Goal: Task Accomplishment & Management: Manage account settings

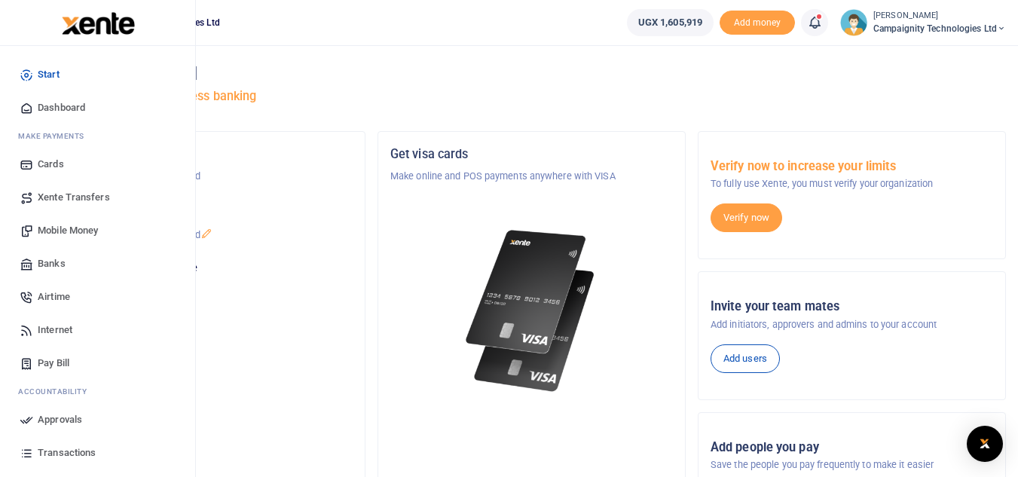
click at [70, 446] on span "Transactions" at bounding box center [67, 452] width 58 height 15
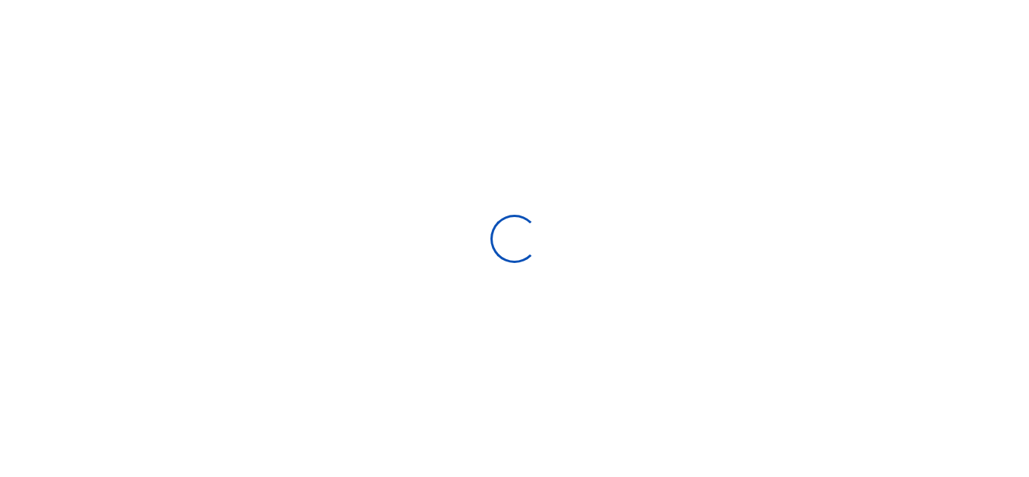
select select
type input "08/31/2025 - 09/29/2025"
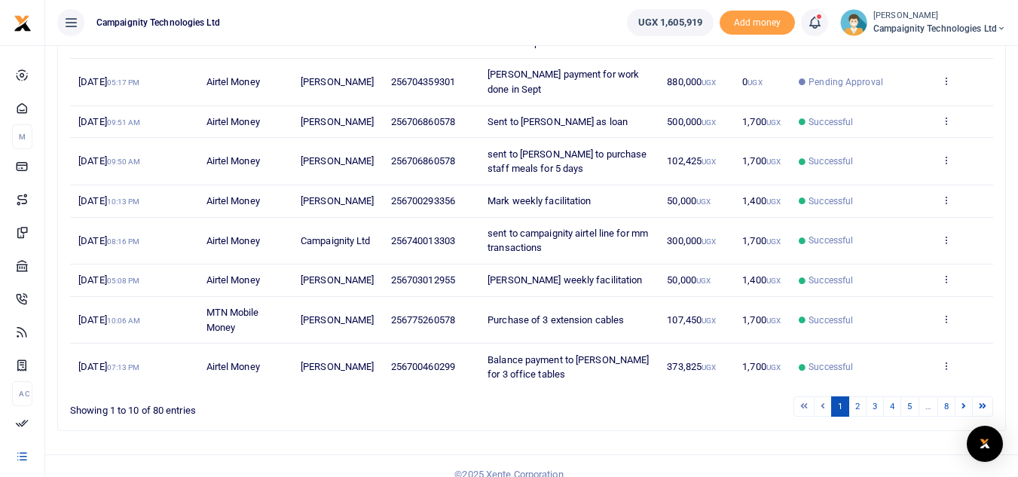
scroll to position [340, 0]
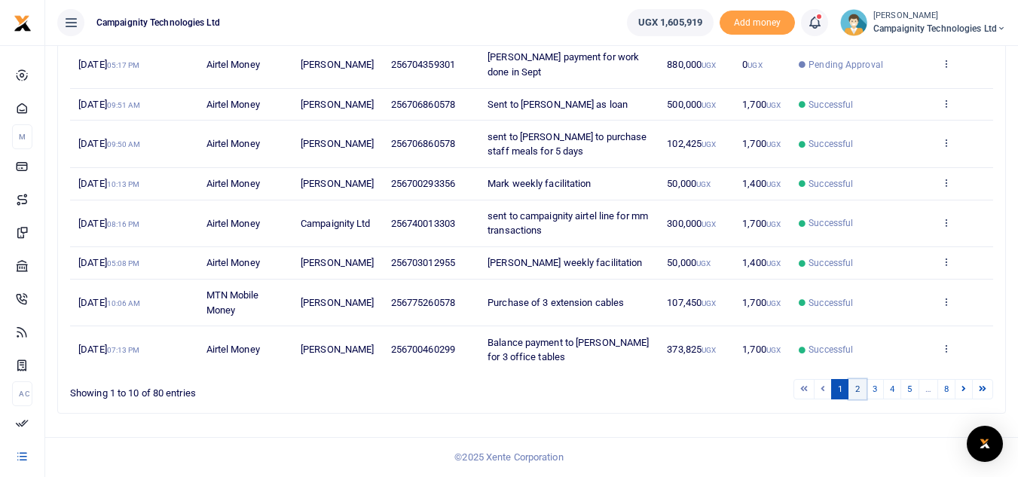
click at [857, 399] on link "2" at bounding box center [857, 389] width 18 height 20
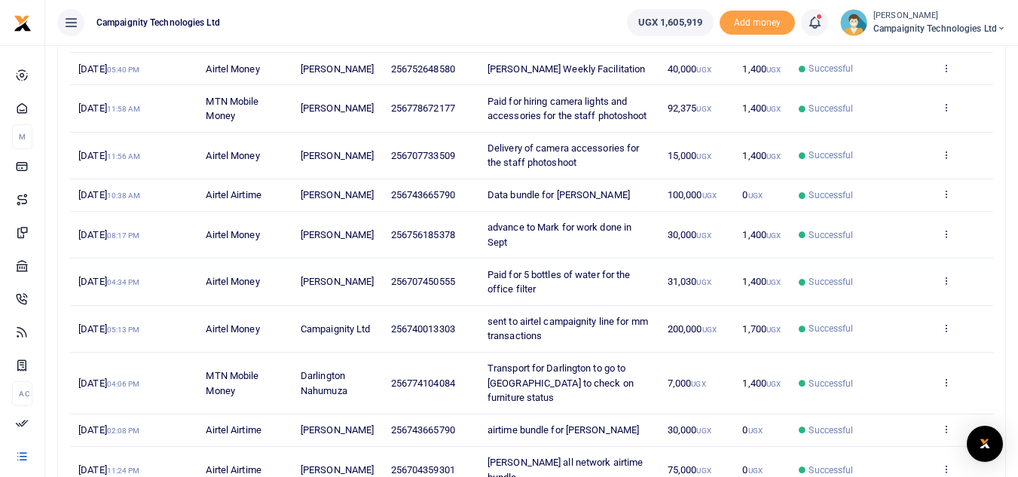
scroll to position [353, 0]
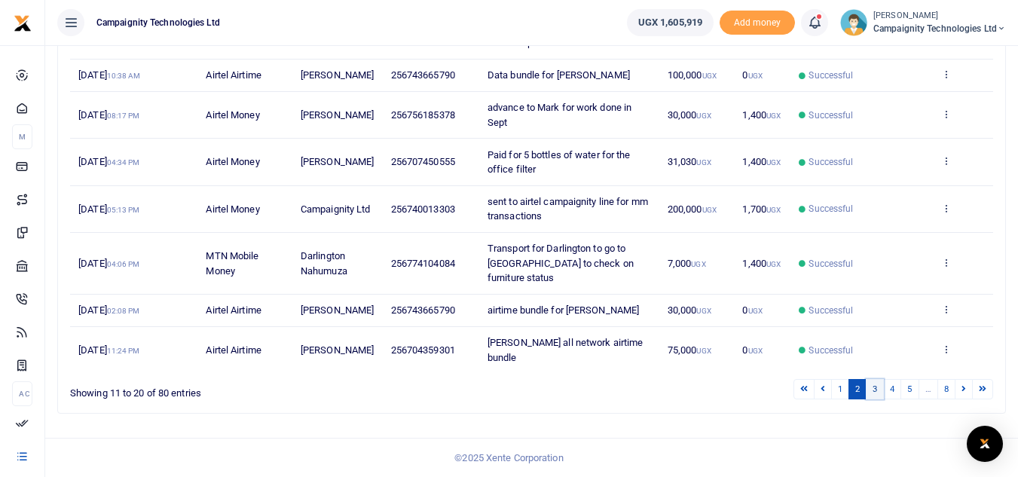
click at [870, 399] on link "3" at bounding box center [875, 389] width 18 height 20
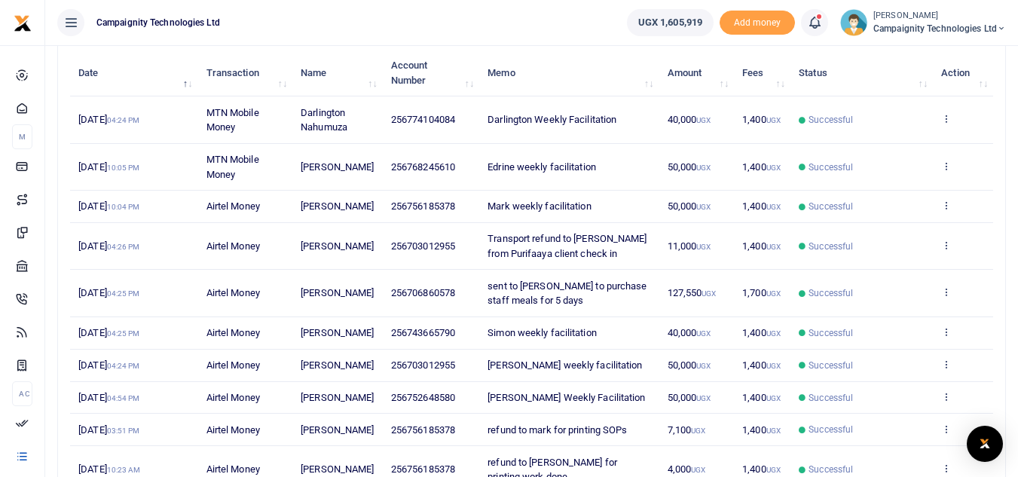
scroll to position [179, 0]
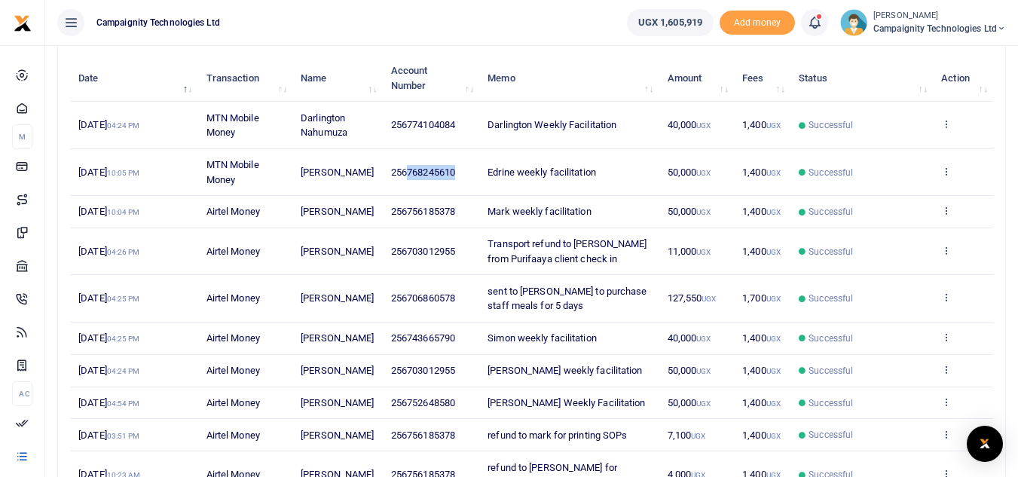
drag, startPoint x: 407, startPoint y: 173, endPoint x: 462, endPoint y: 182, distance: 55.7
click at [462, 182] on td "256768245610" at bounding box center [431, 172] width 96 height 47
copy span "768245610"
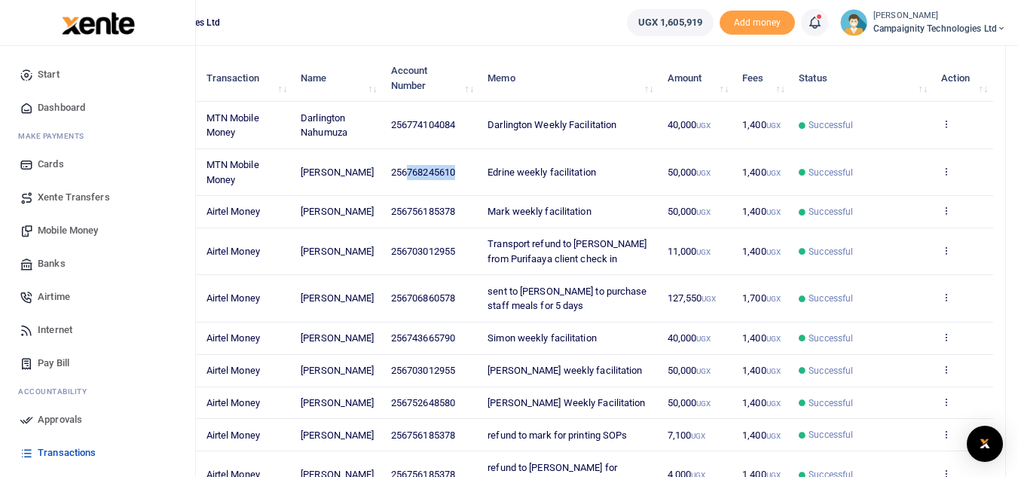
click at [97, 222] on link "Mobile Money" at bounding box center [97, 230] width 171 height 33
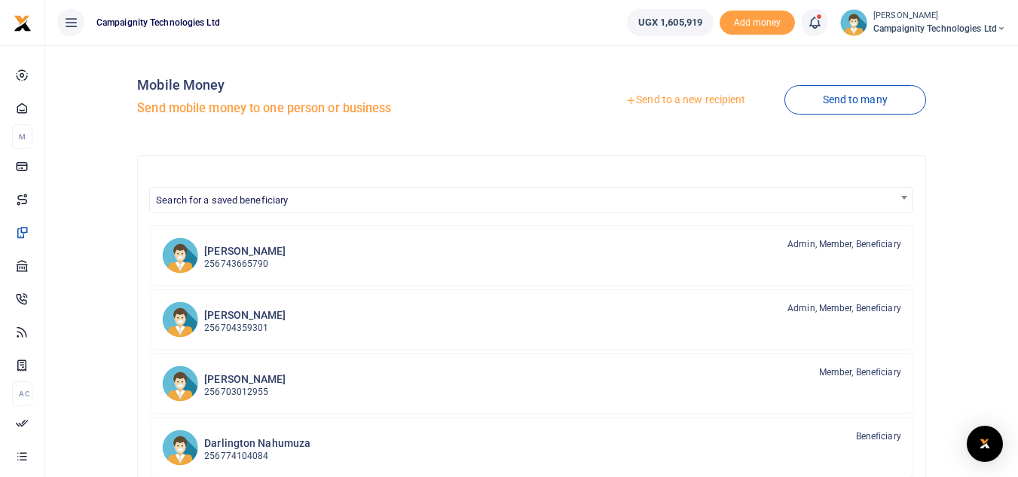
click at [702, 99] on link "Send to a new recipient" at bounding box center [685, 100] width 197 height 27
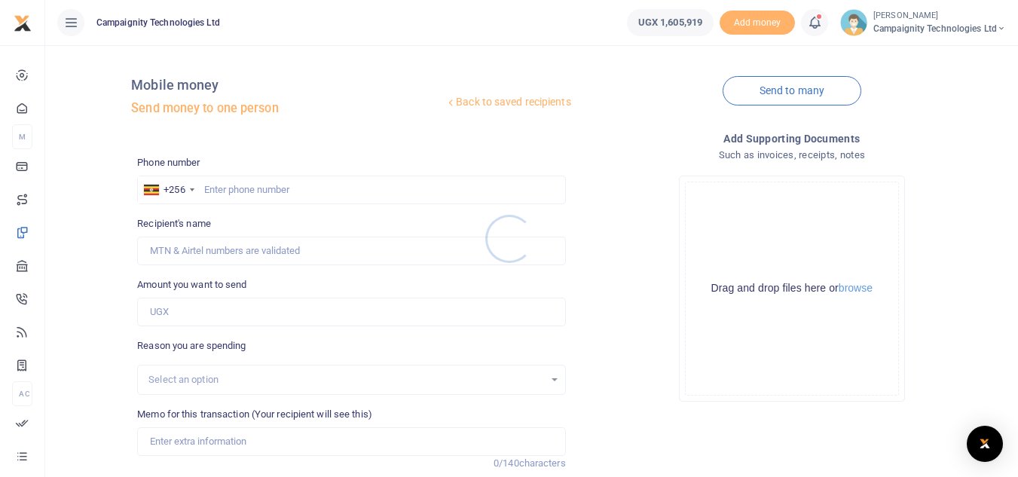
click at [303, 193] on div at bounding box center [509, 238] width 1018 height 477
click at [302, 191] on input "text" at bounding box center [351, 190] width 428 height 29
paste input "768245610"
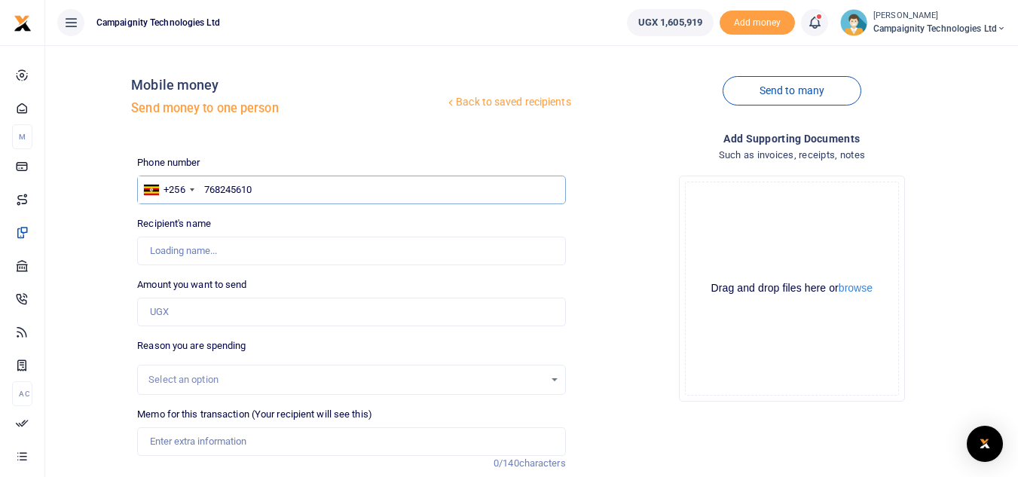
type input "768245610"
click at [203, 315] on input "Amount you want to send" at bounding box center [351, 312] width 428 height 29
type input "[PERSON_NAME]"
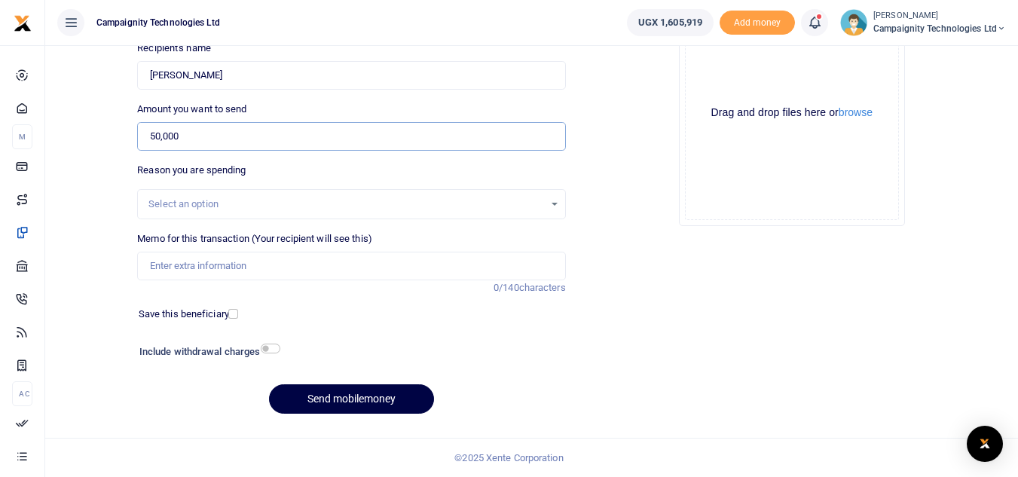
type input "50,000"
click at [366, 261] on input "Memo for this transaction (Your recipient will see this)" at bounding box center [351, 266] width 428 height 29
type input "Edrine weekly facilitation"
click at [380, 397] on button "Send mobilemoney" at bounding box center [351, 398] width 165 height 29
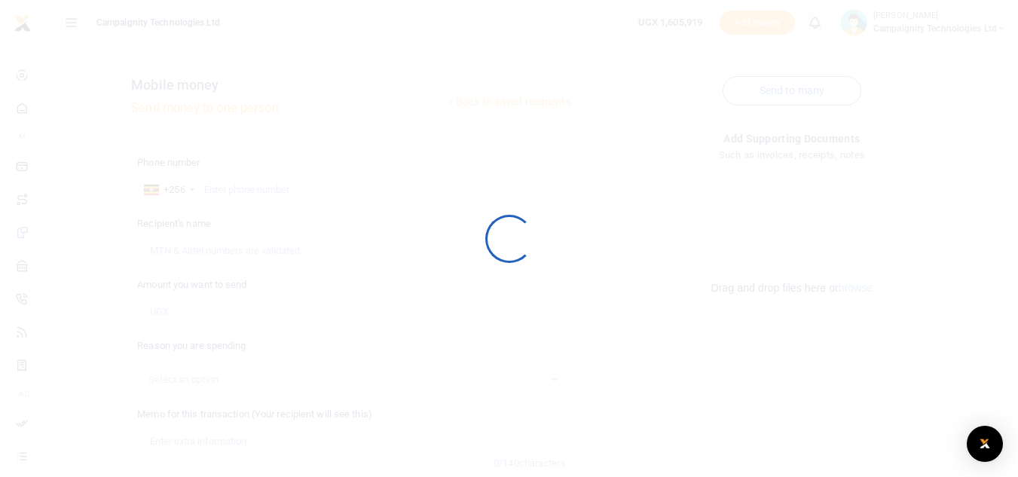
scroll to position [176, 0]
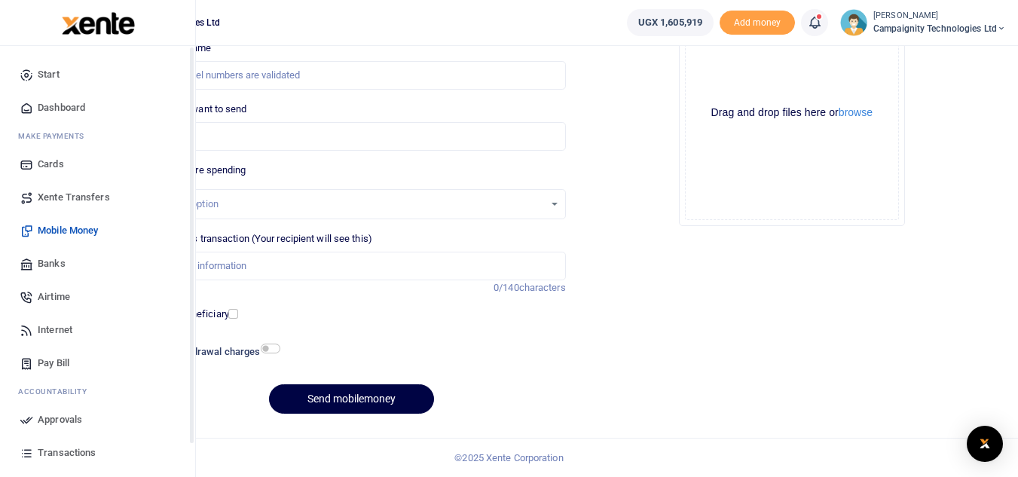
click at [67, 417] on span "Approvals" at bounding box center [60, 419] width 44 height 15
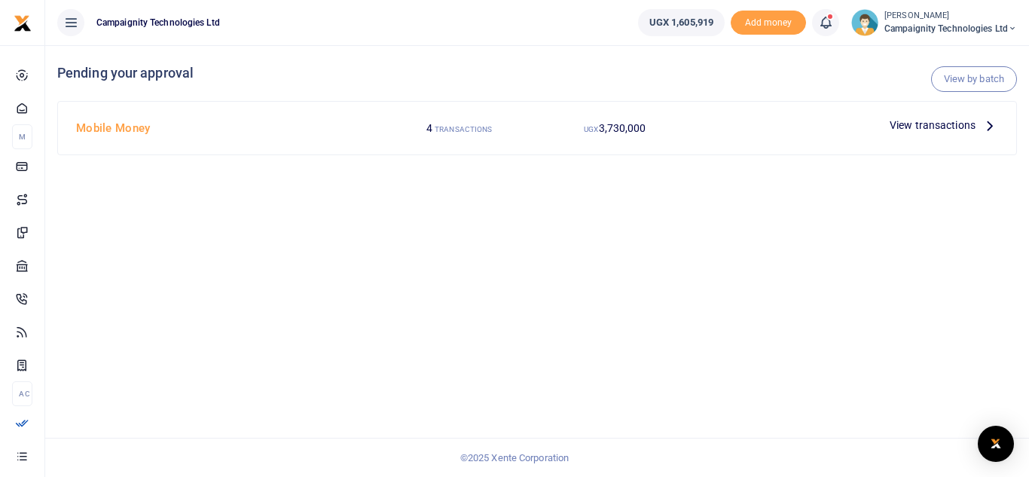
click at [940, 127] on span "View transactions" at bounding box center [933, 125] width 86 height 17
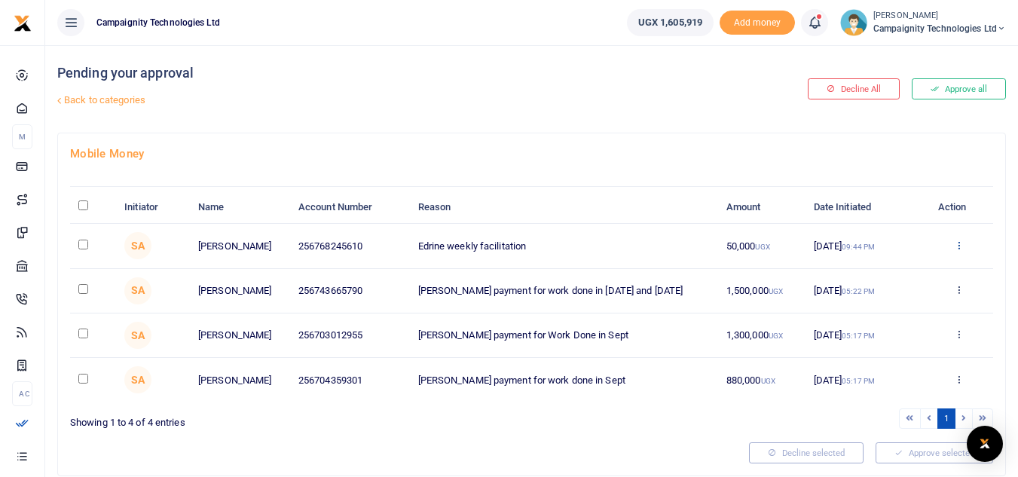
click at [955, 242] on icon at bounding box center [959, 245] width 10 height 11
click at [922, 264] on link "Approve" at bounding box center [904, 269] width 119 height 21
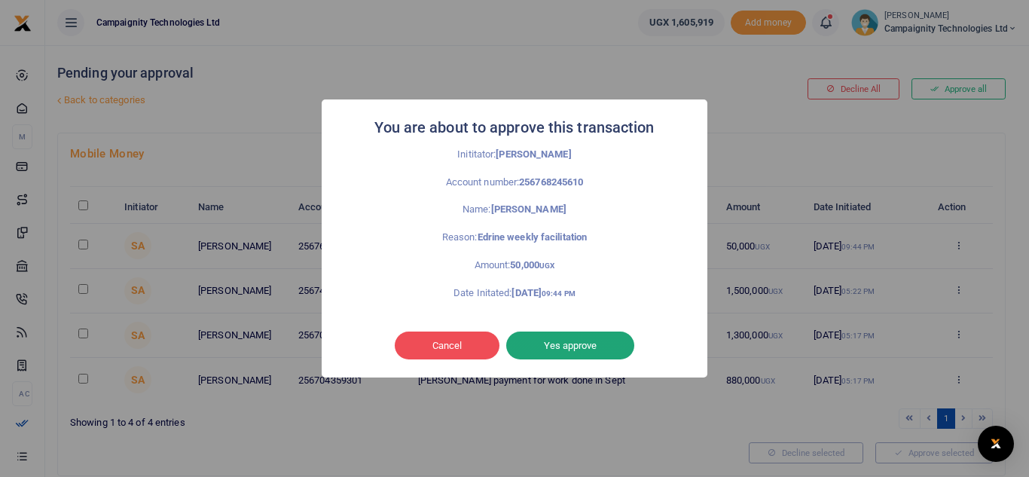
click at [587, 345] on button "Yes approve" at bounding box center [570, 345] width 128 height 29
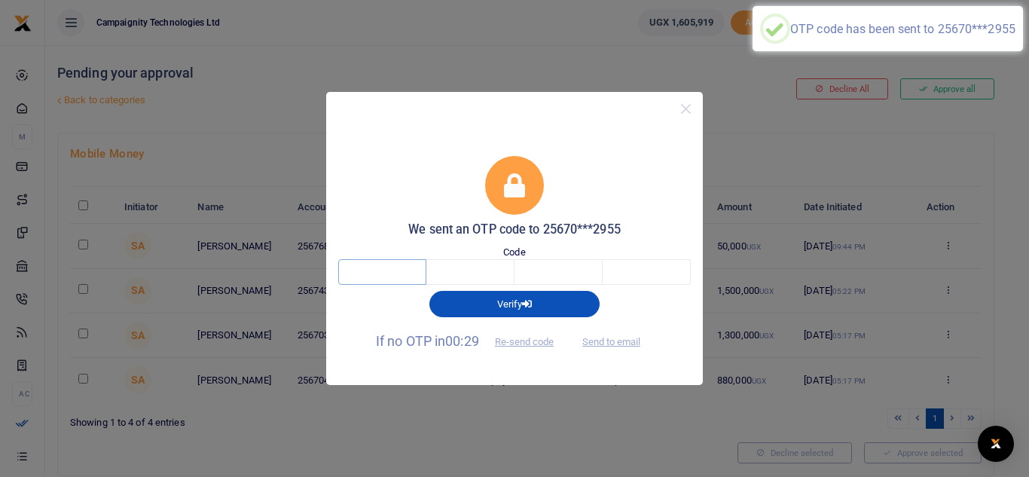
click at [394, 264] on input "text" at bounding box center [382, 272] width 88 height 26
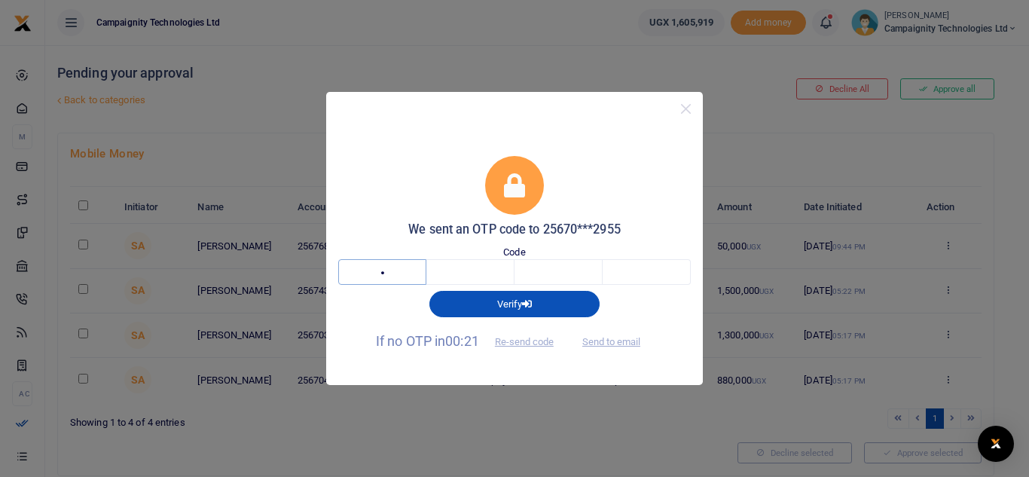
type input "3"
type input "7"
type input "9"
type input "8"
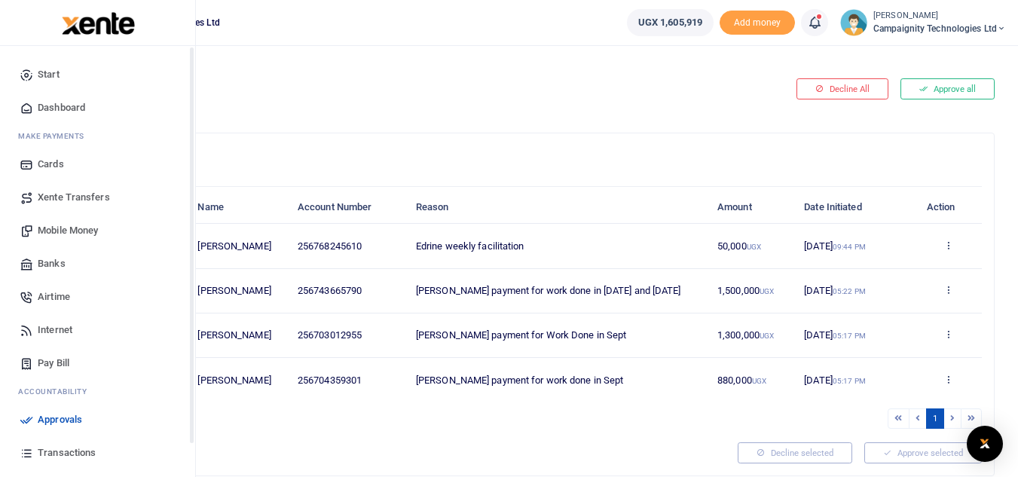
click at [59, 450] on span "Transactions" at bounding box center [67, 452] width 58 height 15
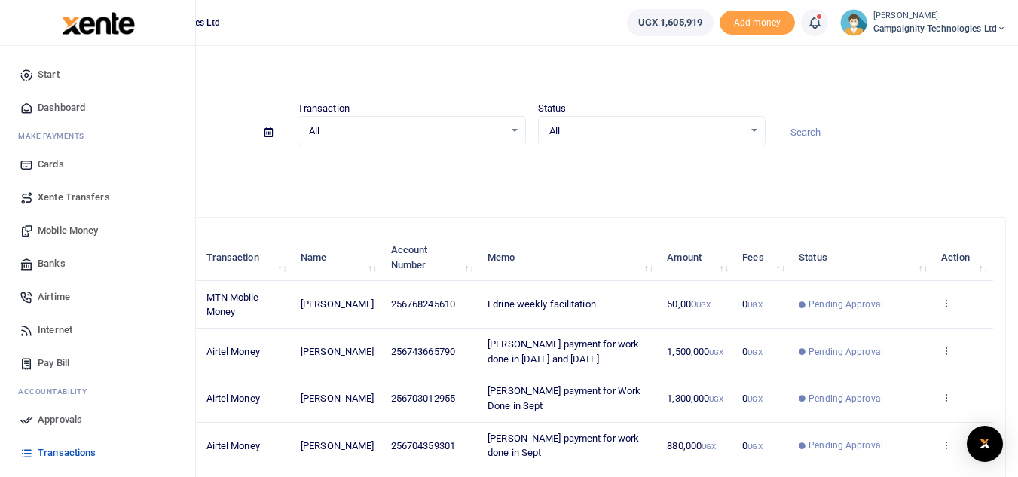
click at [92, 421] on link "Approvals" at bounding box center [97, 419] width 171 height 33
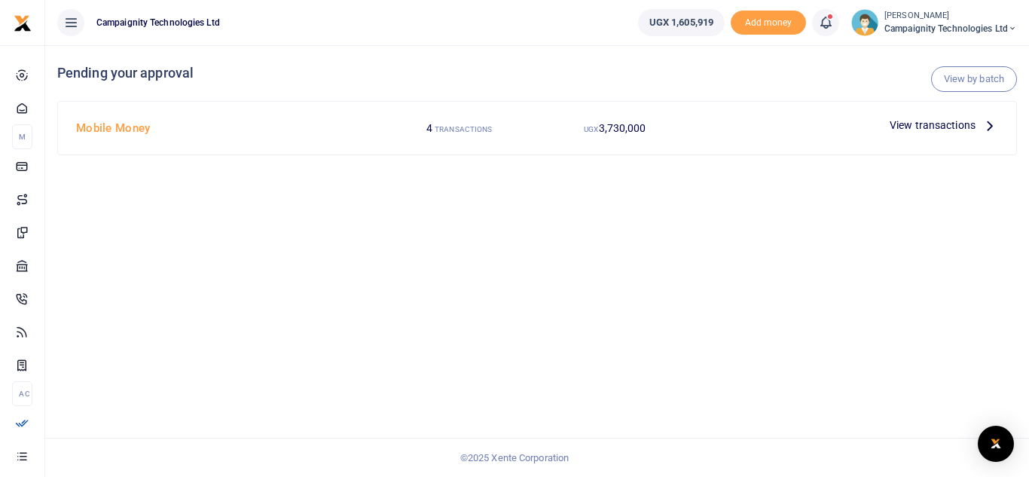
click at [908, 133] on span "View transactions" at bounding box center [933, 125] width 86 height 17
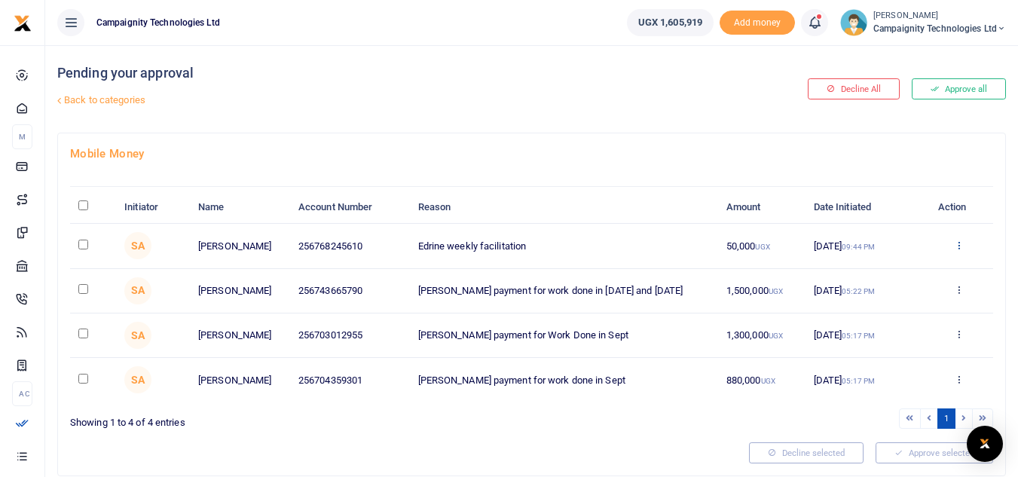
click at [961, 249] on icon at bounding box center [959, 245] width 10 height 11
click at [913, 264] on link "Approve" at bounding box center [904, 269] width 119 height 21
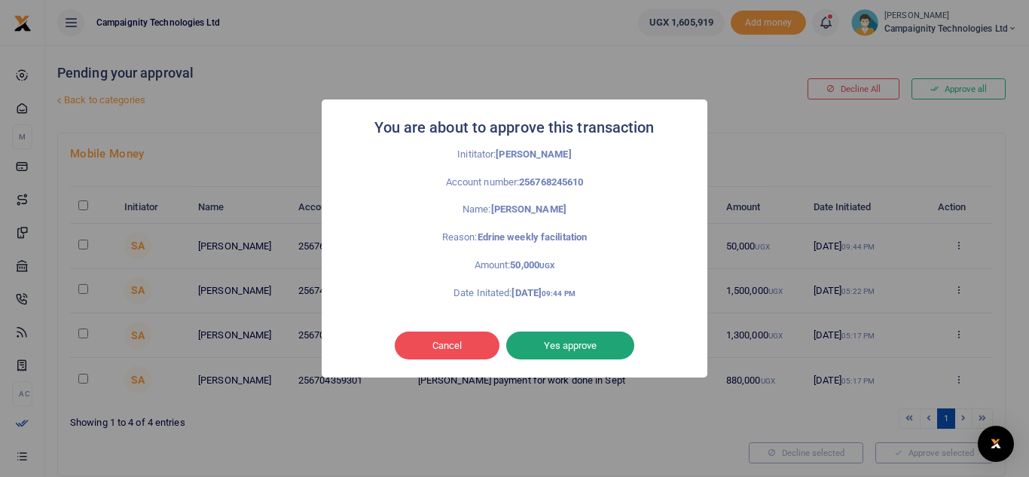
click at [600, 343] on button "Yes approve" at bounding box center [570, 345] width 128 height 29
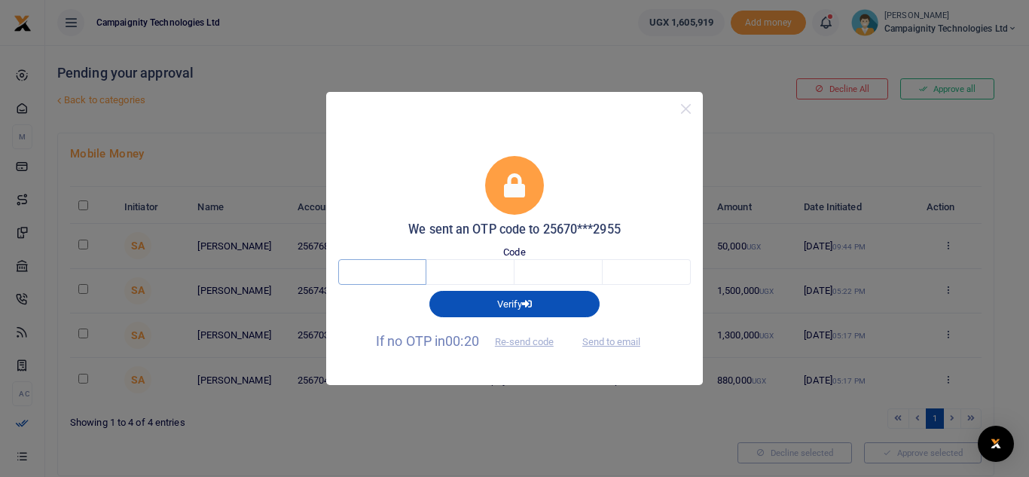
click at [413, 270] on input "text" at bounding box center [382, 272] width 88 height 26
type input "7"
type input "4"
type input "2"
type input "1"
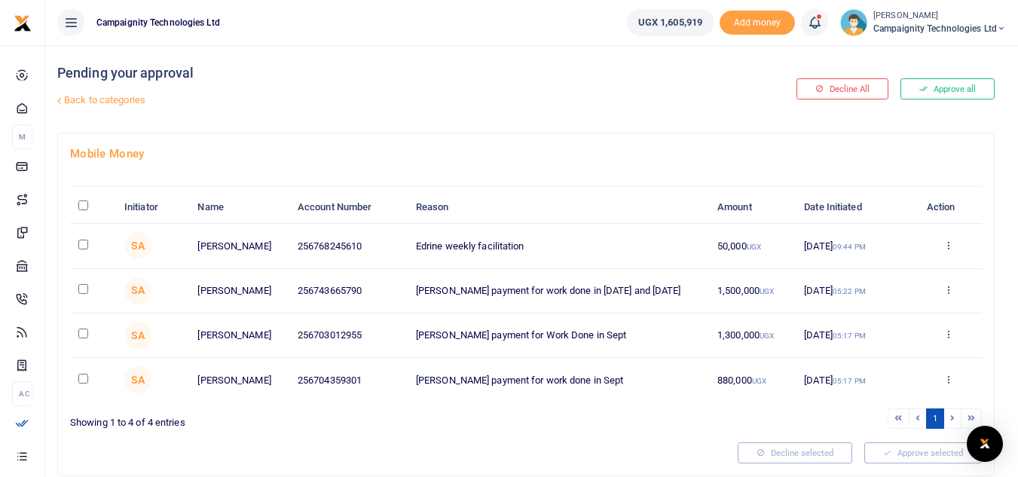
click at [80, 246] on input "checkbox" at bounding box center [83, 245] width 10 height 10
checkbox input "true"
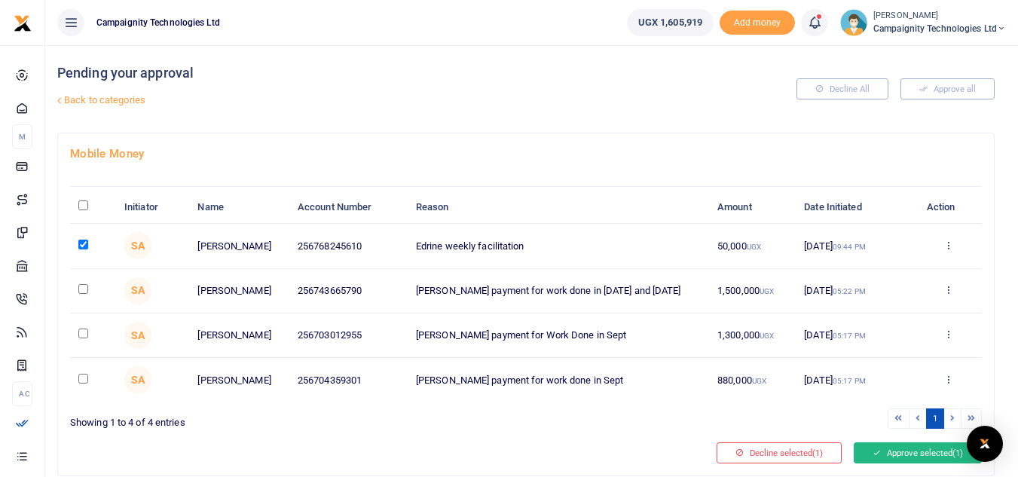
click at [867, 453] on button "Approve selected (1)" at bounding box center [918, 452] width 128 height 21
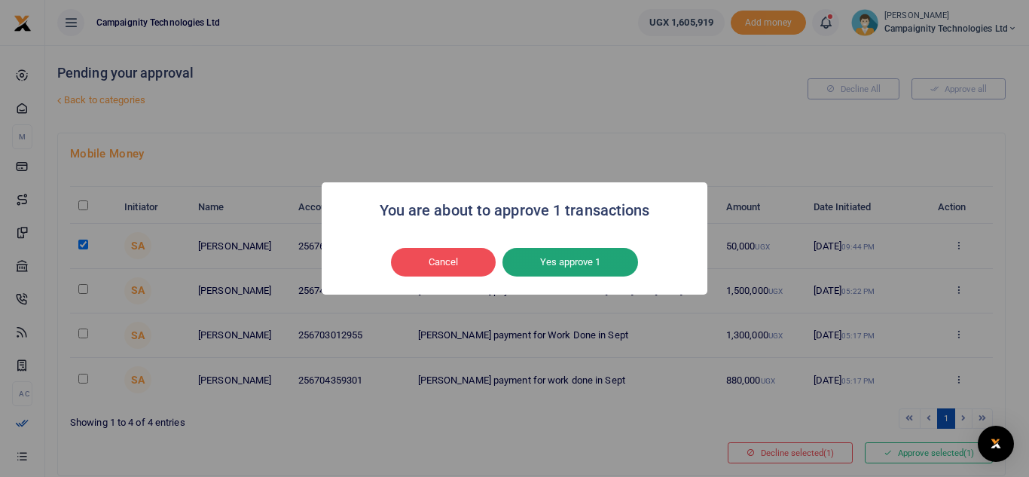
click at [578, 257] on button "Yes approve 1" at bounding box center [571, 262] width 136 height 29
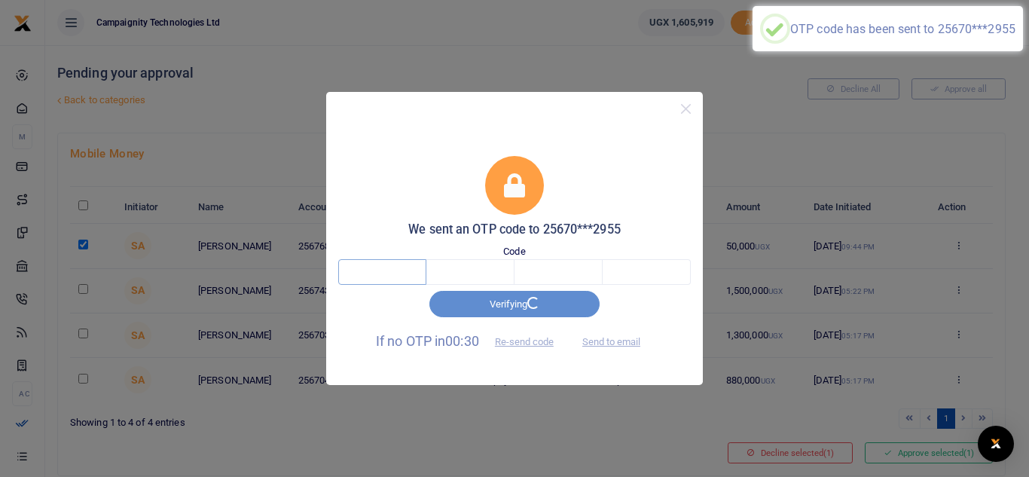
click at [397, 271] on input "text" at bounding box center [382, 272] width 88 height 26
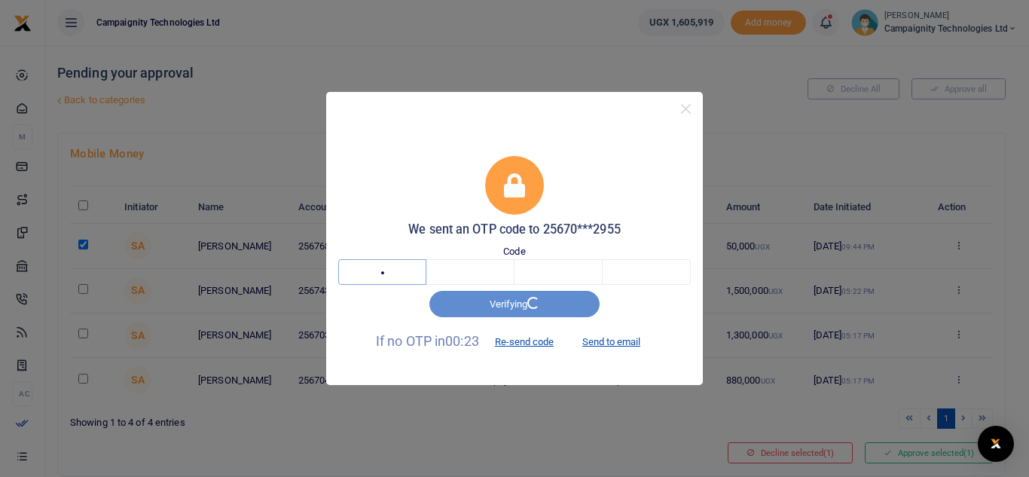
type input "5"
type input "2"
